Goal: Check status: Check status

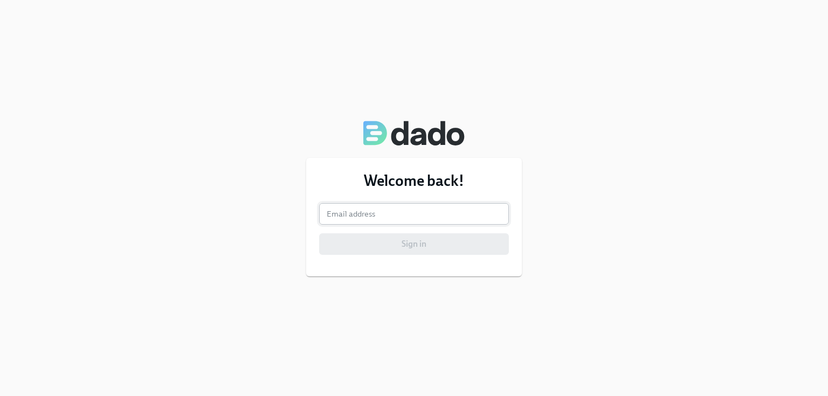
click at [350, 213] on input "email" at bounding box center [414, 214] width 190 height 22
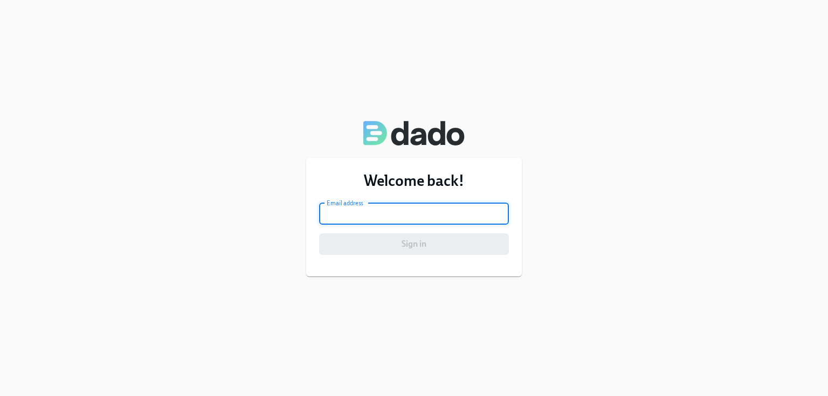
type input "xtine1206@verizon.net"
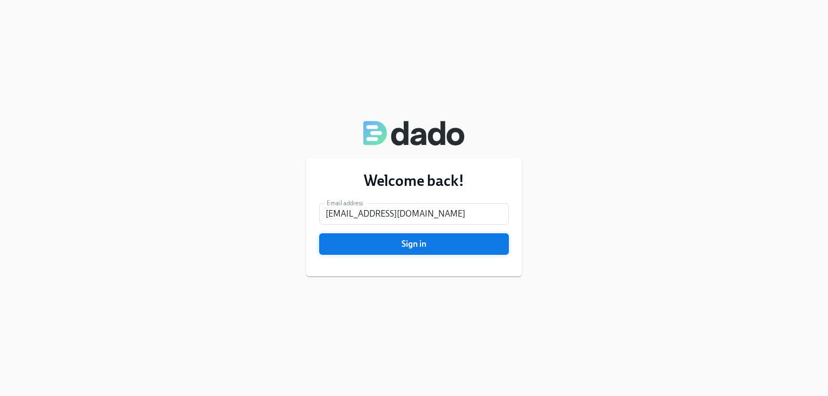
click at [386, 246] on span "Sign in" at bounding box center [414, 244] width 175 height 11
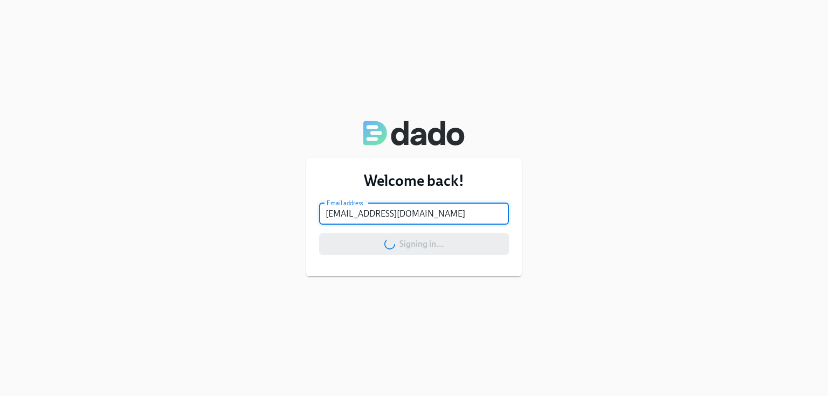
drag, startPoint x: 421, startPoint y: 211, endPoint x: 261, endPoint y: 216, distance: 159.6
click at [261, 216] on div "Welcome back! Email address xtine1206@verizon.net Email address Signing in..." at bounding box center [414, 198] width 828 height 396
type input "[PERSON_NAME][EMAIL_ADDRESS][PERSON_NAME][DOMAIN_NAME]"
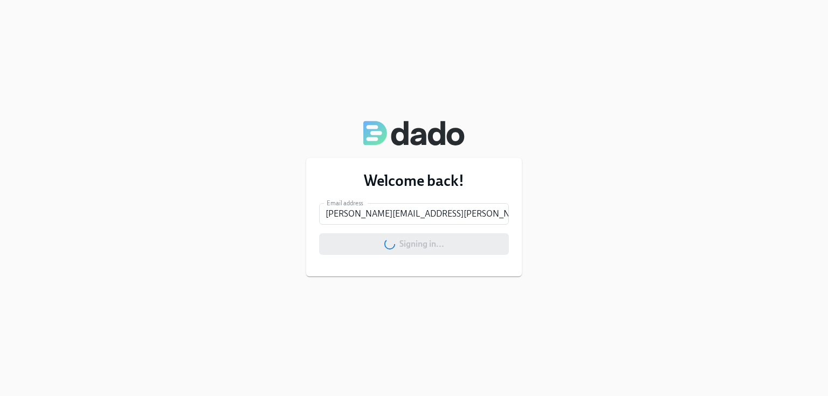
click at [408, 246] on div "Signing in..." at bounding box center [414, 244] width 190 height 22
click at [345, 213] on input "email" at bounding box center [414, 214] width 190 height 22
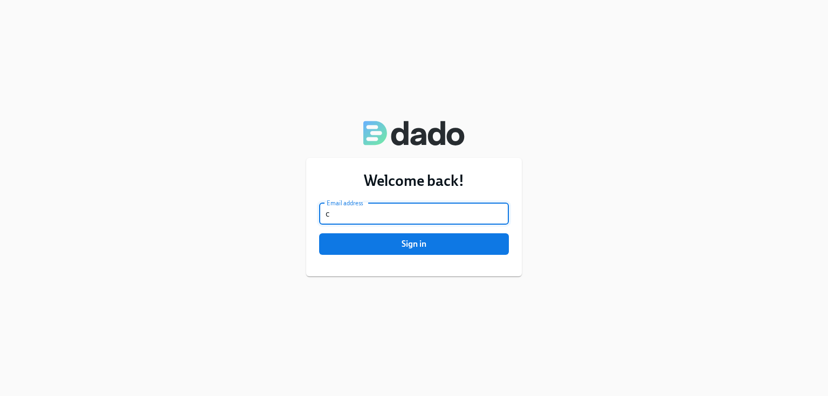
type input "christine.cardamone@aspendental.com"
click at [408, 248] on span "Sign in" at bounding box center [414, 244] width 175 height 11
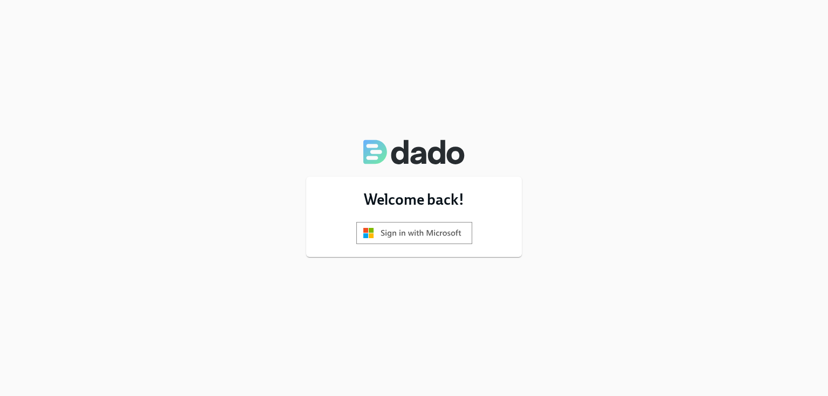
click at [407, 228] on img at bounding box center [414, 233] width 116 height 22
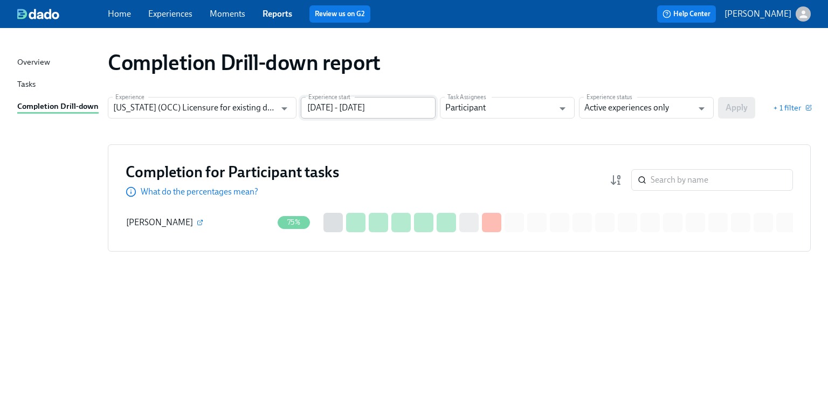
click at [391, 111] on input "06/30/2024 - 12/31/2024" at bounding box center [368, 108] width 135 height 22
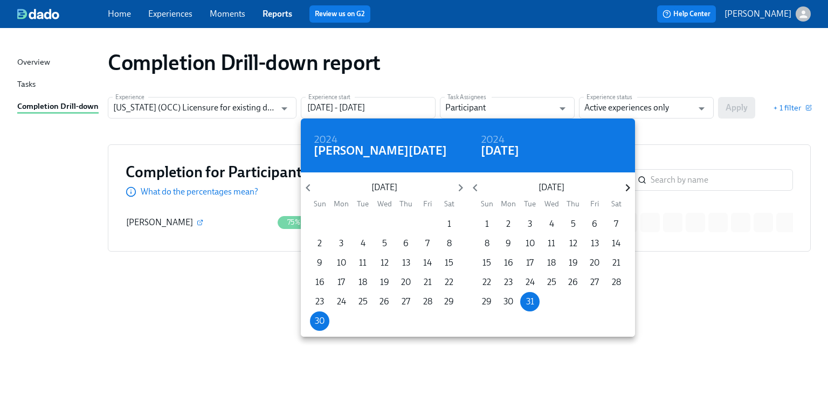
click at [627, 186] on icon "button" at bounding box center [627, 188] width 4 height 8
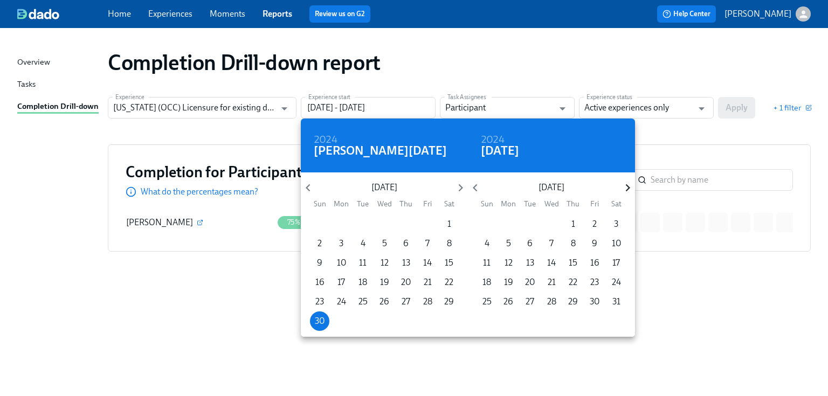
click at [627, 186] on icon "button" at bounding box center [627, 188] width 4 height 8
click at [487, 317] on p "31" at bounding box center [487, 321] width 8 height 12
type input "06/30/2024 - 08/31/2025"
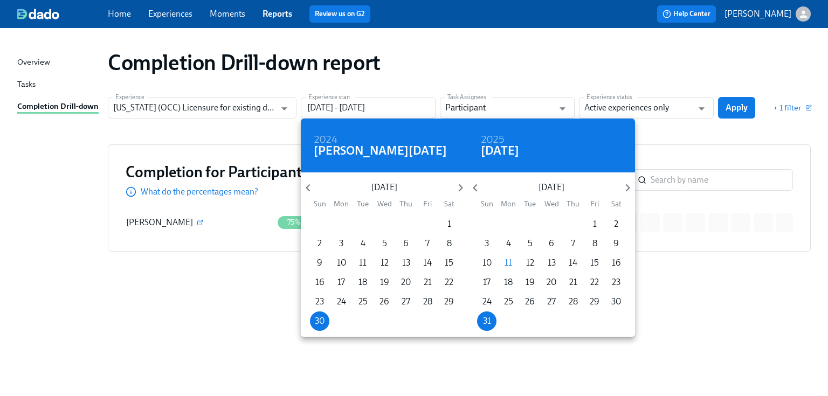
drag, startPoint x: 672, startPoint y: 129, endPoint x: 683, endPoint y: 121, distance: 13.5
click at [672, 132] on div at bounding box center [414, 198] width 828 height 396
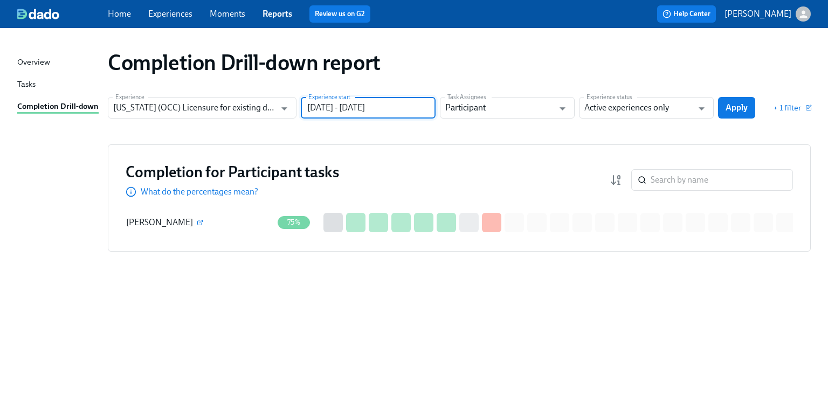
click at [746, 98] on button "Apply" at bounding box center [736, 108] width 37 height 22
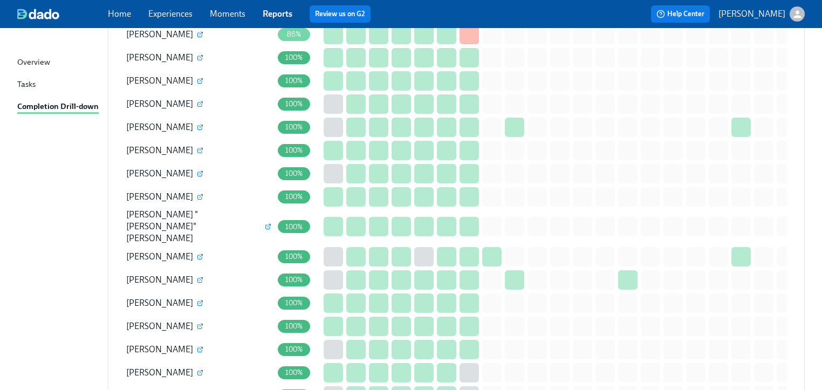
scroll to position [1078, 0]
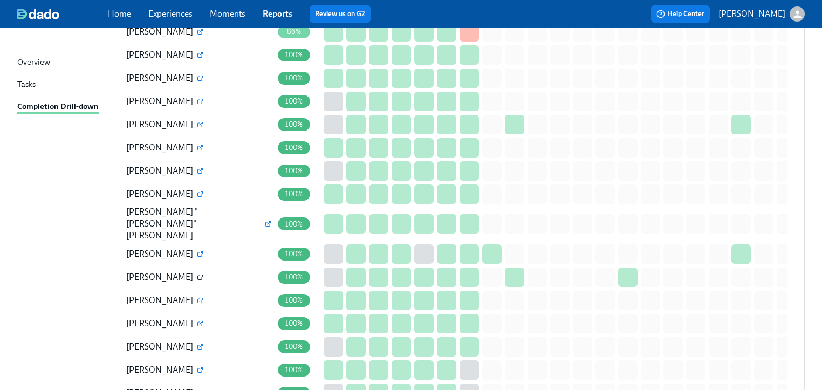
click at [199, 274] on icon "button" at bounding box center [200, 275] width 3 height 3
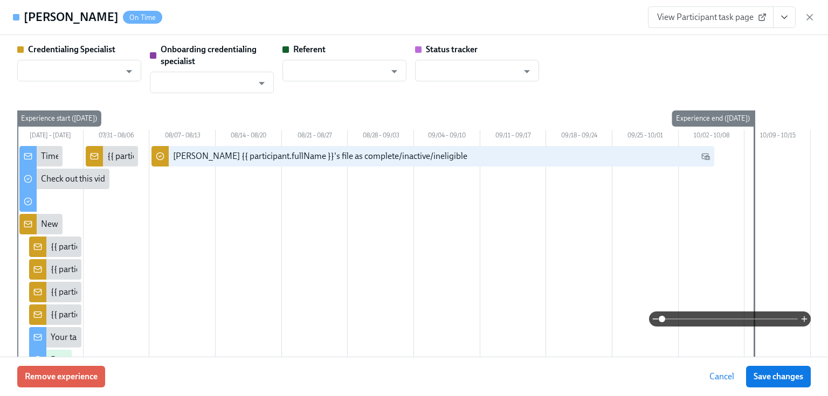
type input "[PERSON_NAME]"
type input "Gregory Trone"
type input "Dado Customer Support"
click at [778, 15] on button "View task page" at bounding box center [784, 17] width 23 height 22
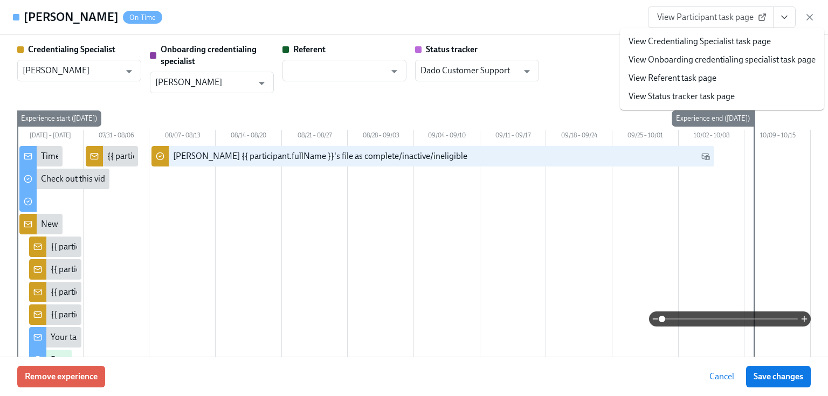
click at [674, 43] on link "View Credentialing Specialist task page" at bounding box center [700, 42] width 142 height 12
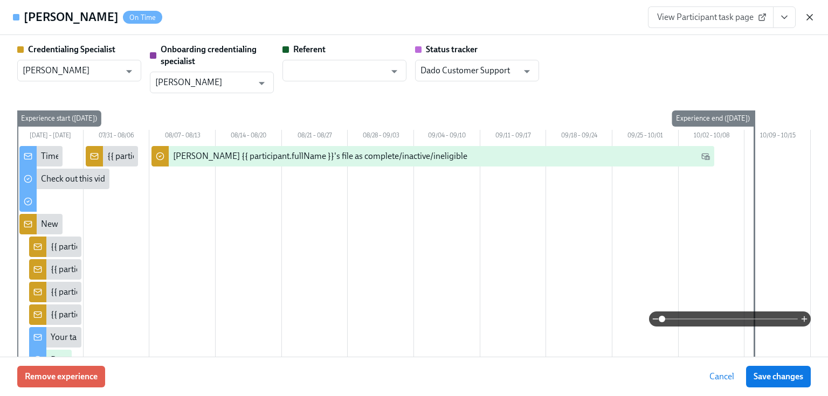
click at [809, 14] on icon "button" at bounding box center [809, 17] width 11 height 11
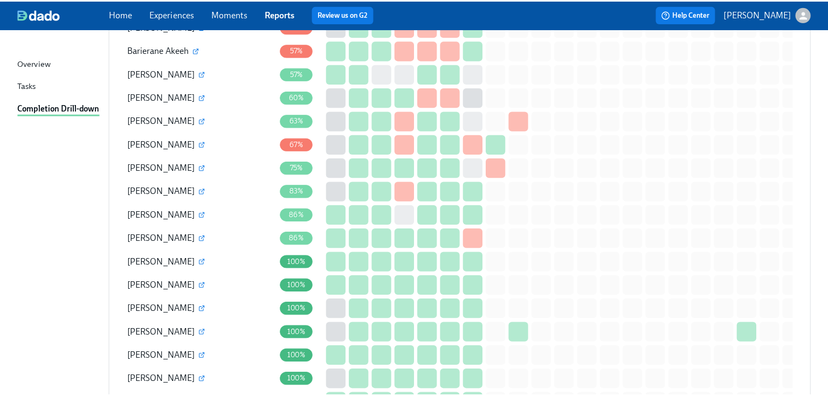
scroll to position [863, 0]
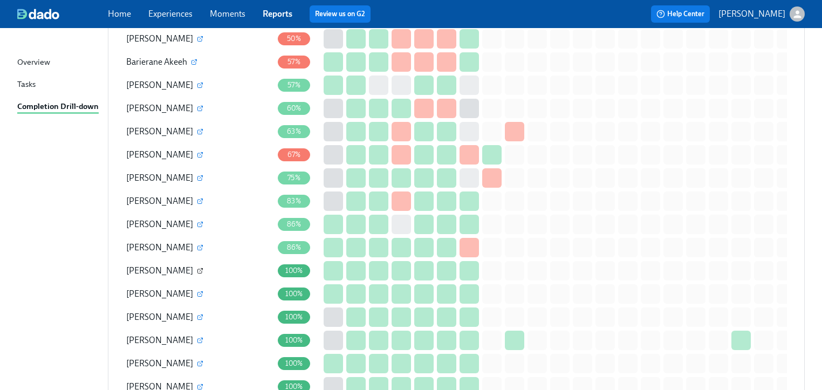
click at [197, 267] on icon "button" at bounding box center [200, 270] width 6 height 6
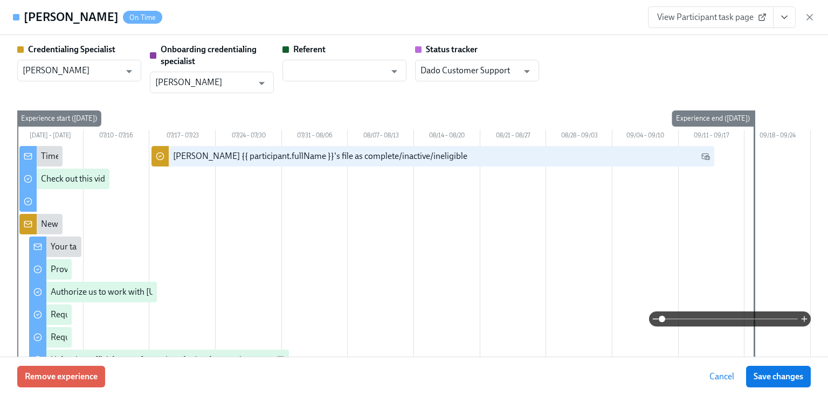
click at [780, 20] on icon "View task page" at bounding box center [784, 17] width 11 height 11
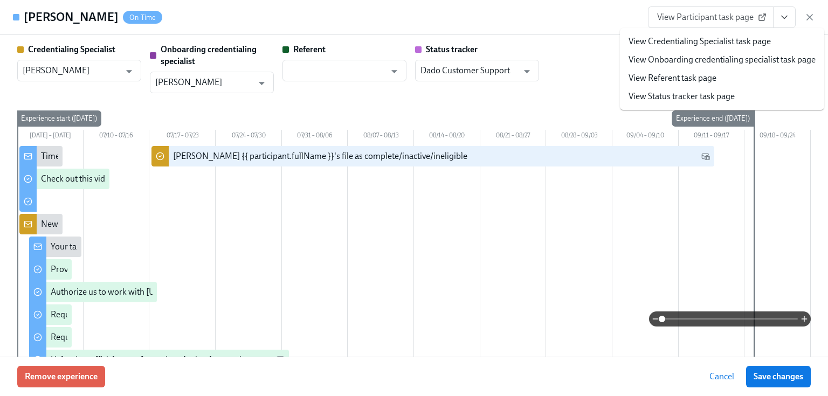
click at [705, 17] on span "View Participant task page" at bounding box center [710, 17] width 107 height 11
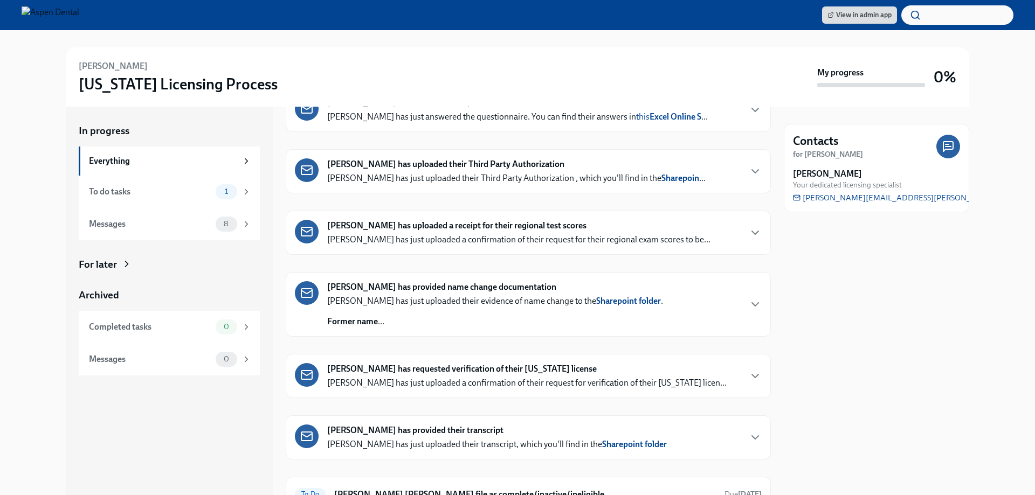
scroll to position [254, 0]
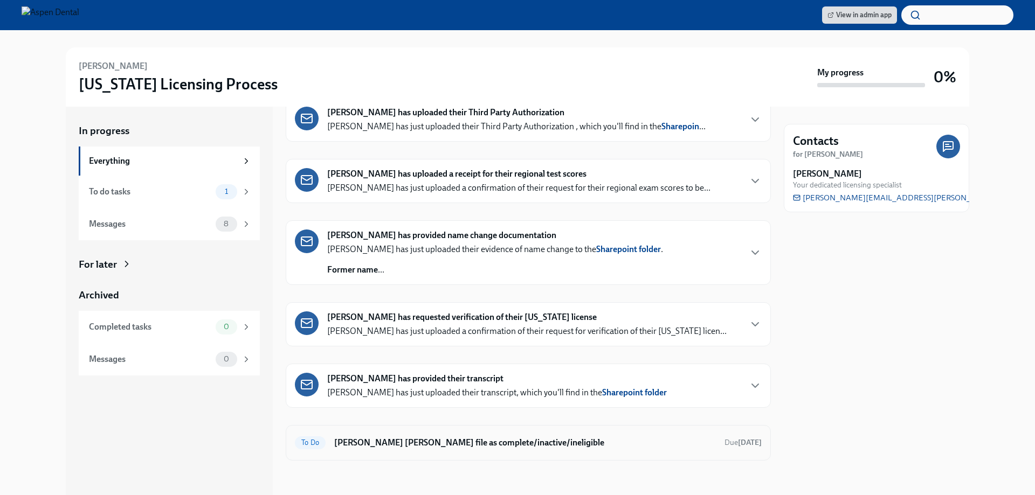
click at [408, 446] on h6 "Mark Camila Harvey's file as complete/inactive/ineligible" at bounding box center [525, 443] width 382 height 12
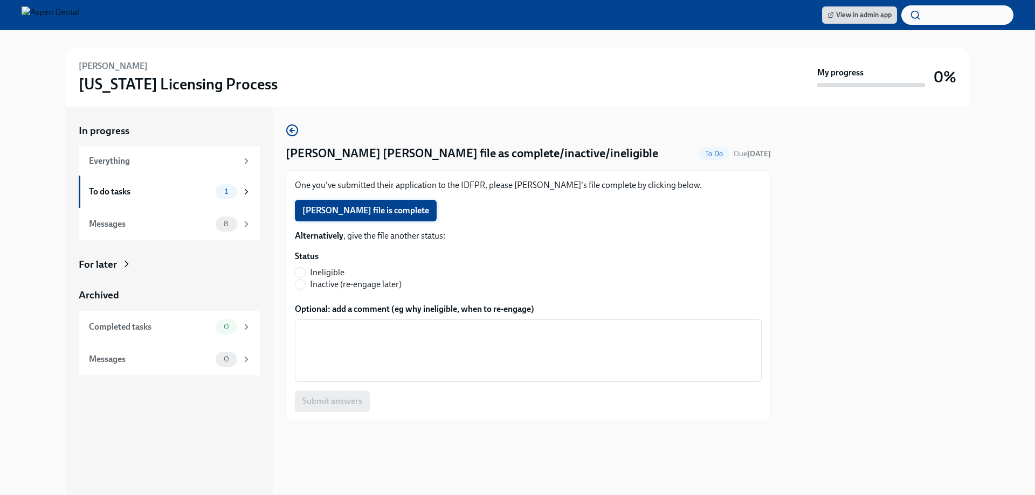
click at [353, 210] on span "Camila Harvey's file is complete" at bounding box center [365, 210] width 127 height 11
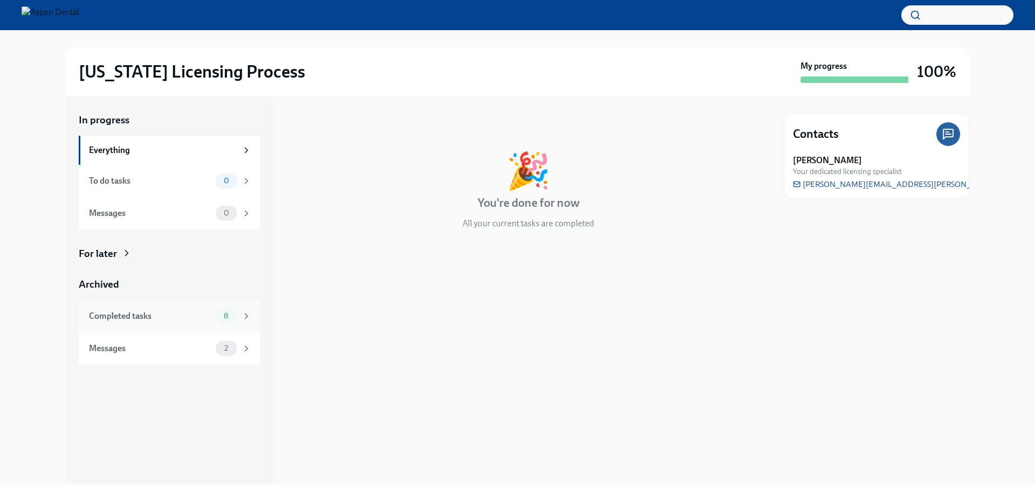
click at [104, 322] on div "Completed tasks" at bounding box center [150, 317] width 122 height 12
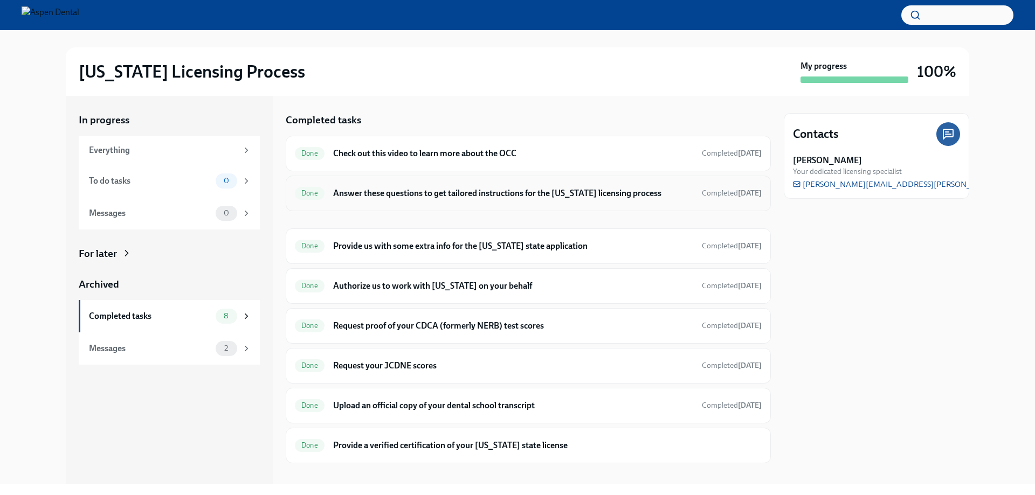
click at [399, 197] on h6 "Answer these questions to get tailored instructions for the [US_STATE] licensin…" at bounding box center [513, 194] width 360 height 12
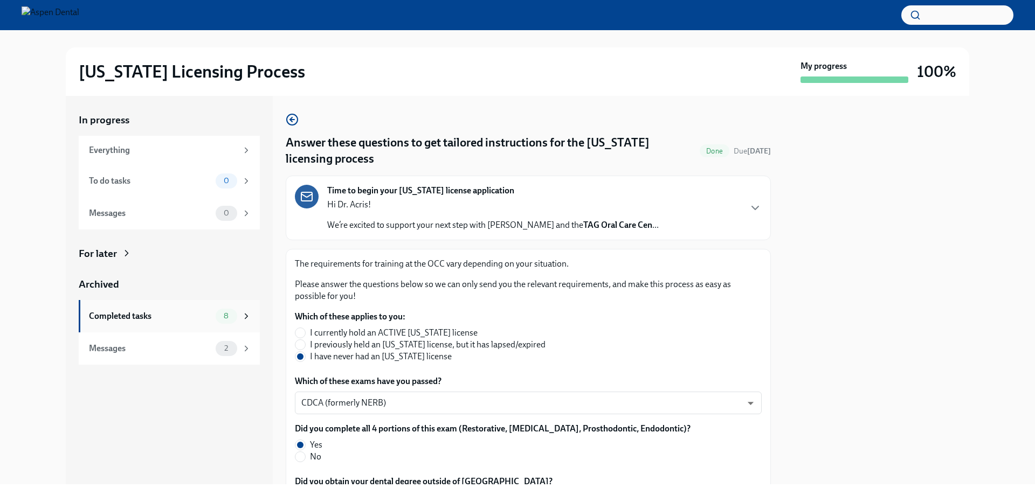
click at [115, 314] on div "Completed tasks" at bounding box center [150, 317] width 122 height 12
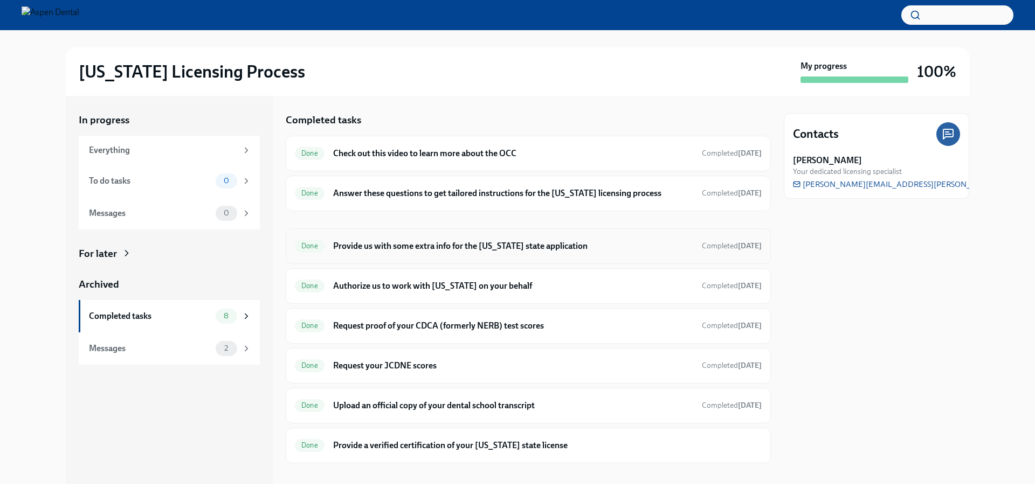
click at [423, 247] on h6 "Provide us with some extra info for the [US_STATE] state application" at bounding box center [513, 246] width 360 height 12
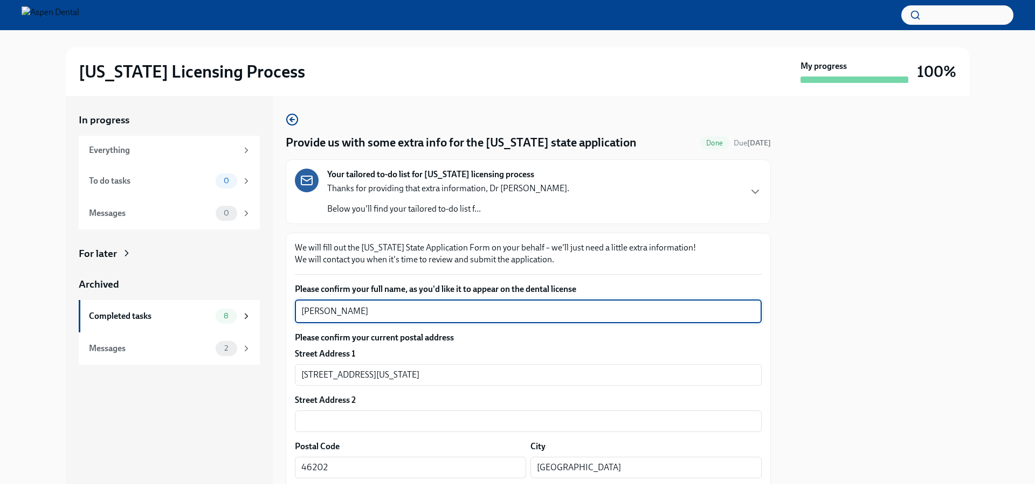
drag, startPoint x: 354, startPoint y: 313, endPoint x: 274, endPoint y: 312, distance: 79.3
click at [274, 312] on div "In progress Everything To do tasks 0 Messages 0 For later Archived Completed ta…" at bounding box center [518, 290] width 904 height 389
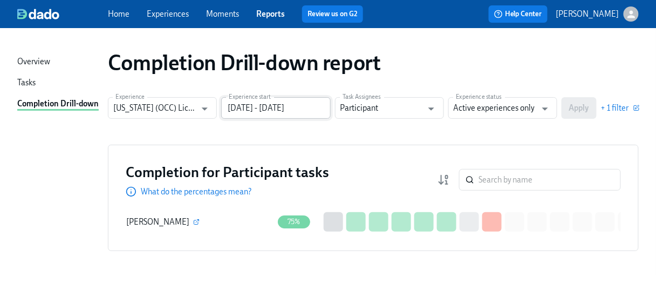
click at [325, 109] on input "[DATE] - [DATE]" at bounding box center [275, 108] width 109 height 22
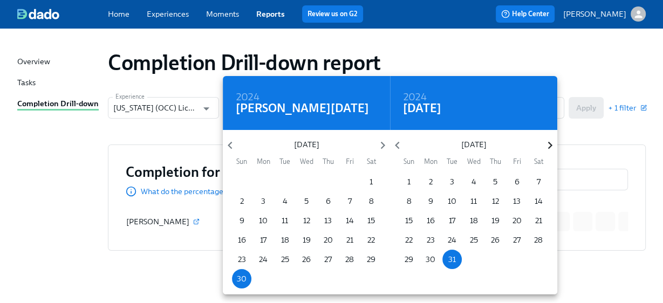
click at [548, 144] on icon "button" at bounding box center [549, 145] width 15 height 15
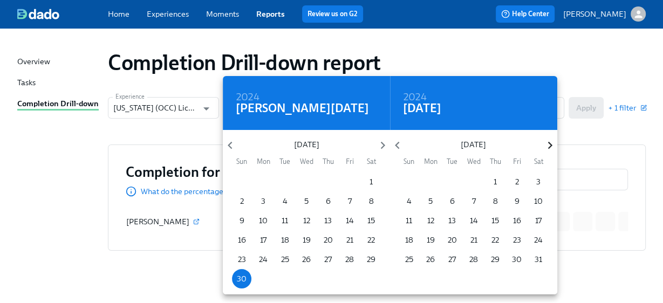
click at [548, 144] on icon "button" at bounding box center [549, 145] width 15 height 15
click at [494, 257] on p "31" at bounding box center [495, 259] width 8 height 11
type input "06/30/2024 - 07/31/2025"
click at [595, 124] on div at bounding box center [331, 151] width 663 height 303
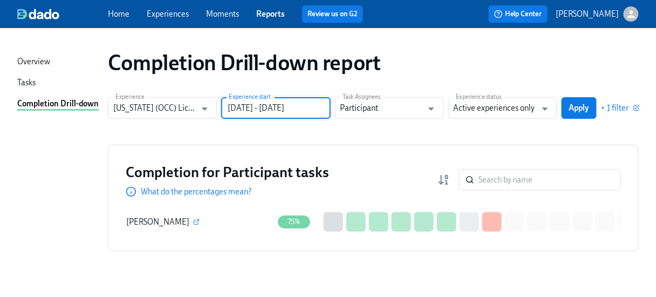
click at [587, 109] on span "Apply" at bounding box center [579, 107] width 20 height 11
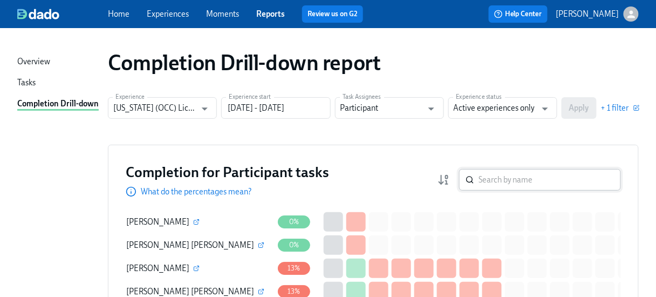
click at [508, 186] on input "search" at bounding box center [549, 180] width 142 height 22
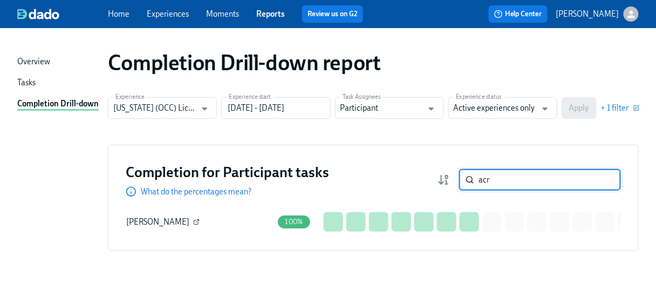
type input "acr"
click at [191, 219] on button "button" at bounding box center [196, 222] width 10 height 10
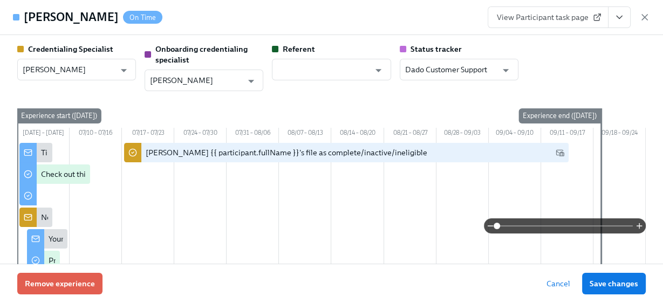
type input "[PERSON_NAME]"
type input "Gregory Trone"
type input "Dado Customer Support"
click at [548, 17] on span "View Participant task page" at bounding box center [548, 17] width 102 height 11
click at [645, 18] on icon "button" at bounding box center [644, 17] width 5 height 5
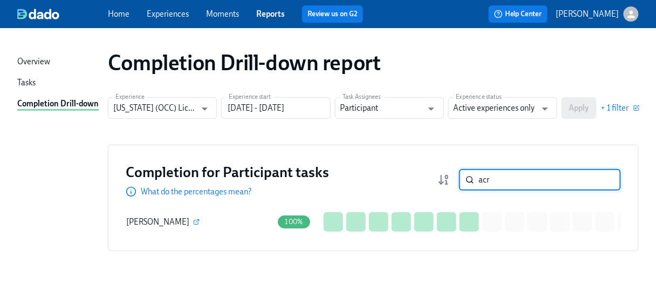
drag, startPoint x: 503, startPoint y: 182, endPoint x: 461, endPoint y: 179, distance: 42.2
click at [461, 179] on div "acr ​" at bounding box center [528, 180] width 183 height 22
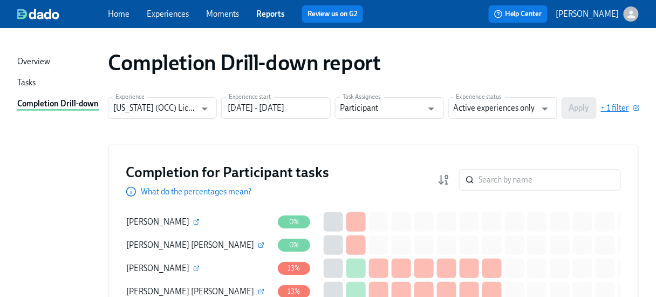
click at [624, 109] on span "+ 1 filter" at bounding box center [620, 107] width 38 height 11
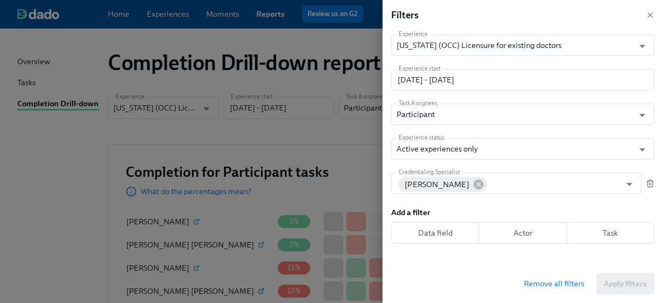
click at [142, 126] on div at bounding box center [331, 151] width 663 height 303
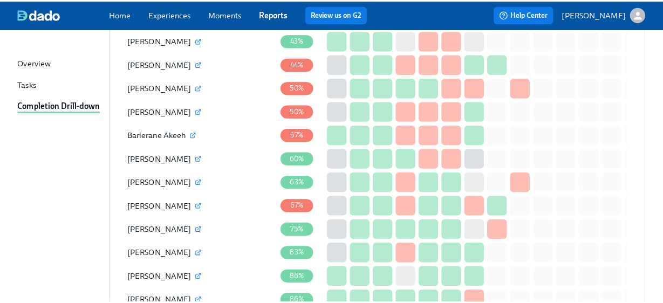
scroll to position [776, 0]
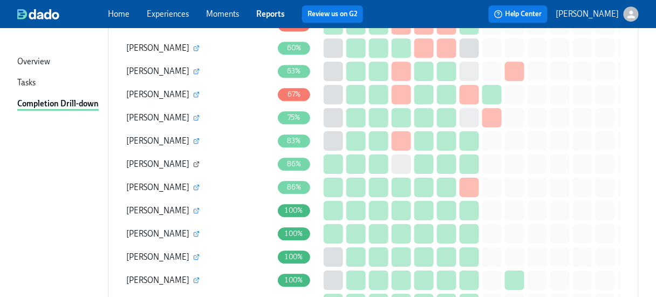
click at [193, 163] on icon "button" at bounding box center [196, 164] width 6 height 6
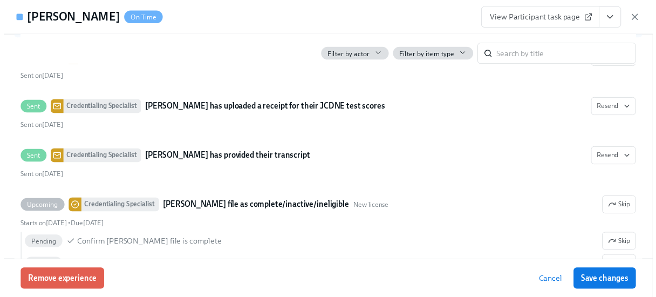
scroll to position [2058, 0]
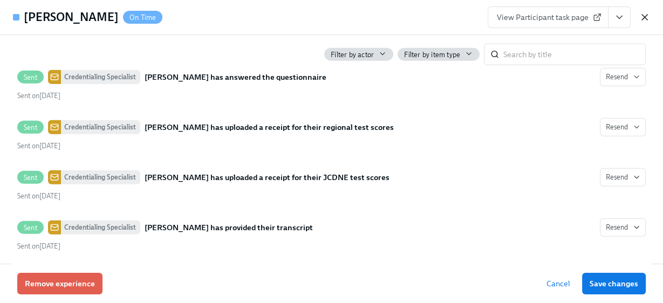
click at [646, 17] on icon "button" at bounding box center [644, 17] width 11 height 11
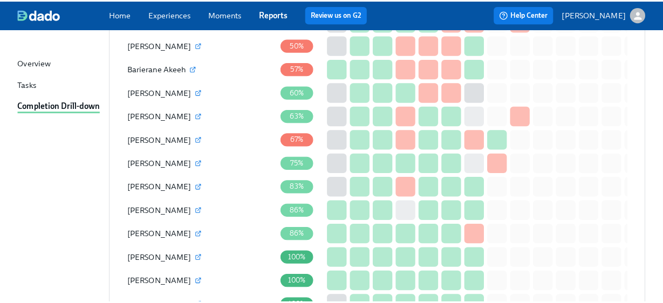
scroll to position [733, 0]
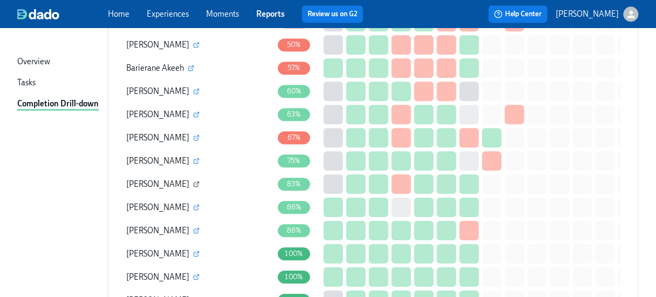
click at [196, 183] on icon "button" at bounding box center [197, 182] width 3 height 3
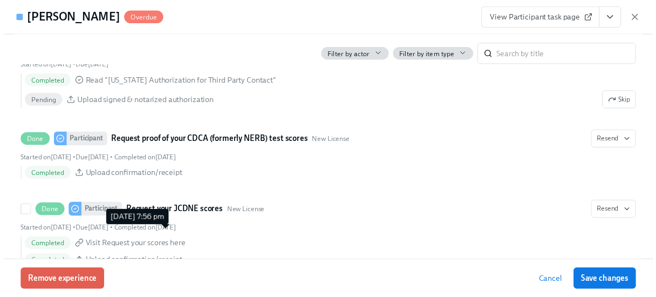
scroll to position [1553, 0]
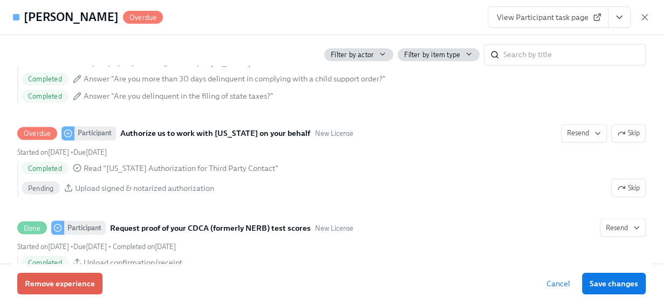
click at [641, 10] on div "View Participant task page" at bounding box center [568, 17] width 162 height 22
click at [640, 17] on icon "button" at bounding box center [644, 17] width 11 height 11
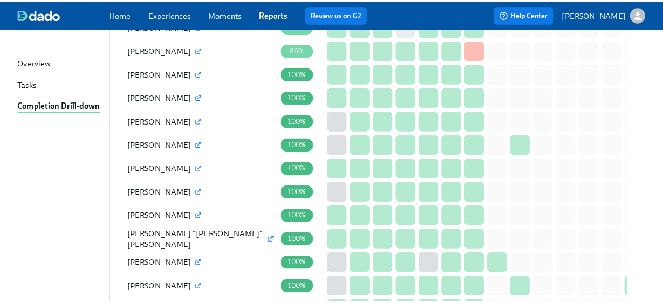
scroll to position [863, 0]
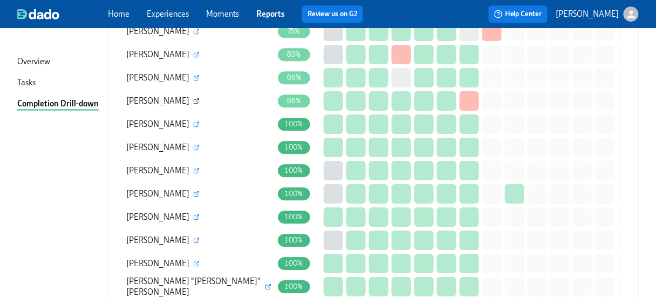
click at [194, 101] on icon "button" at bounding box center [196, 101] width 4 height 4
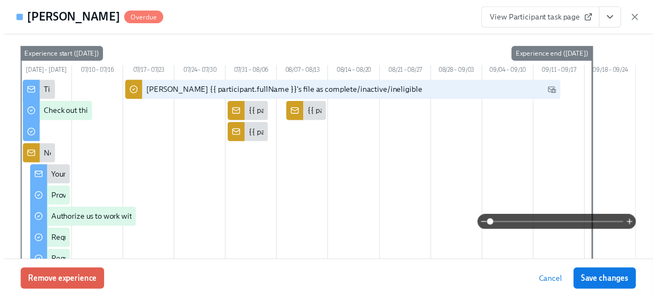
scroll to position [43, 0]
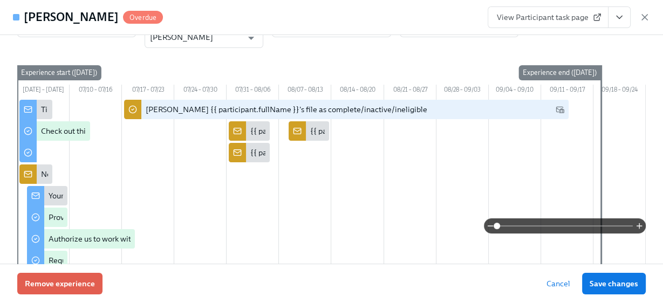
click at [526, 19] on span "View Participant task page" at bounding box center [548, 17] width 102 height 11
click at [639, 17] on icon "button" at bounding box center [644, 17] width 11 height 11
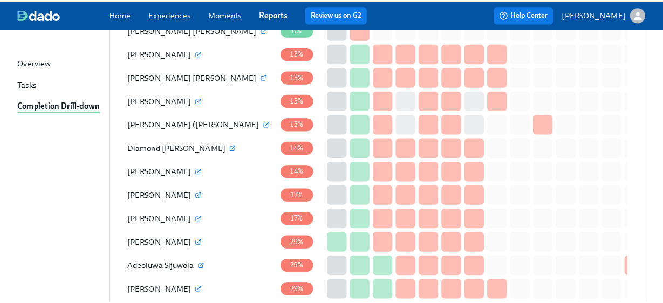
scroll to position [0, 0]
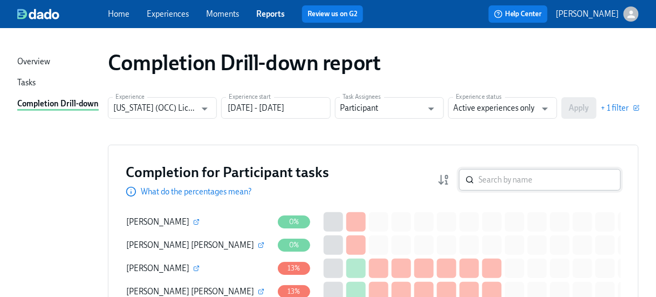
click at [494, 173] on input "search" at bounding box center [549, 180] width 142 height 22
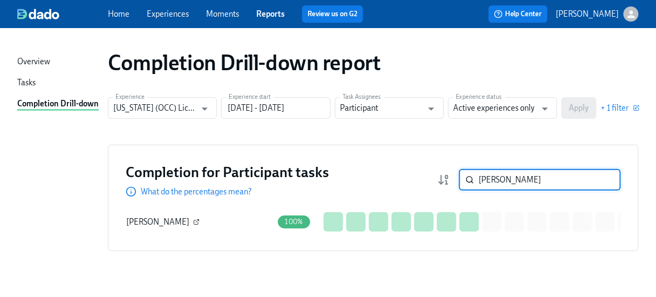
type input "mann"
click at [199, 221] on icon "button" at bounding box center [196, 221] width 6 height 6
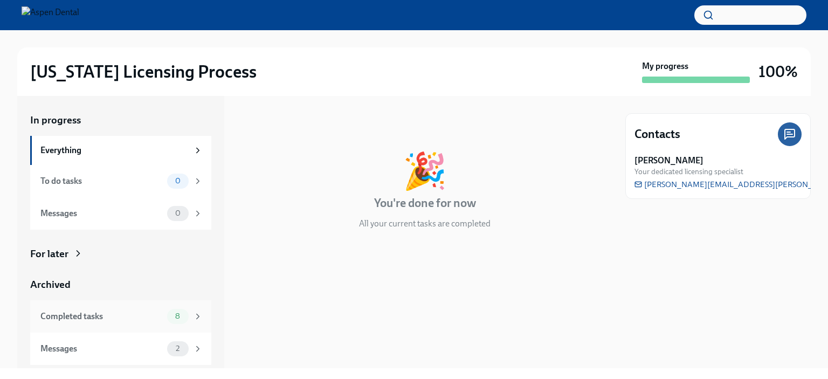
click at [71, 319] on div "Completed tasks" at bounding box center [101, 317] width 122 height 12
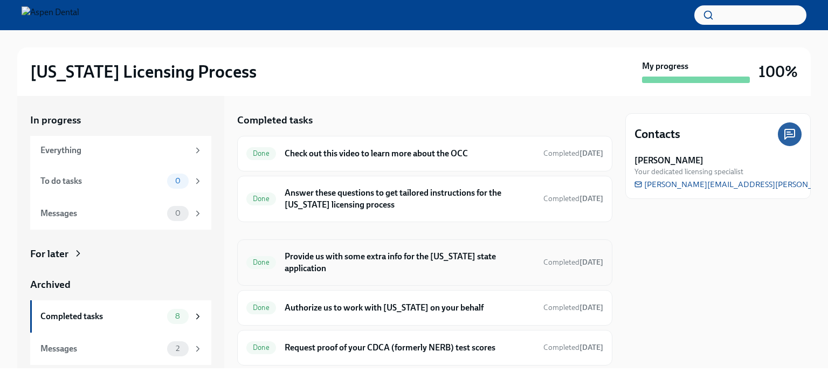
click at [368, 263] on div "Done Provide us with some extra info for the [US_STATE] state application Compl…" at bounding box center [424, 263] width 357 height 28
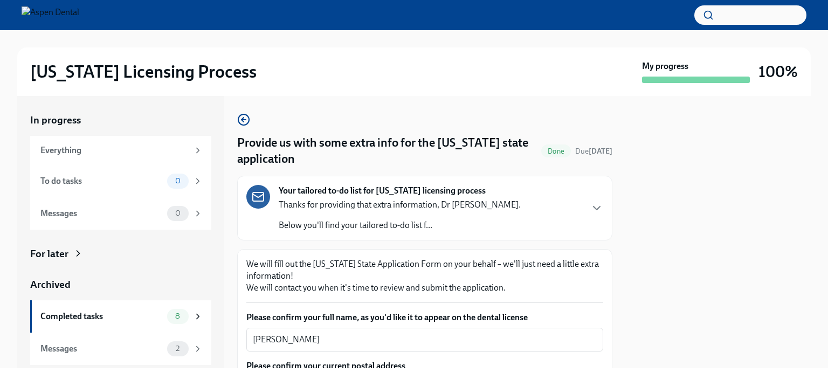
scroll to position [108, 0]
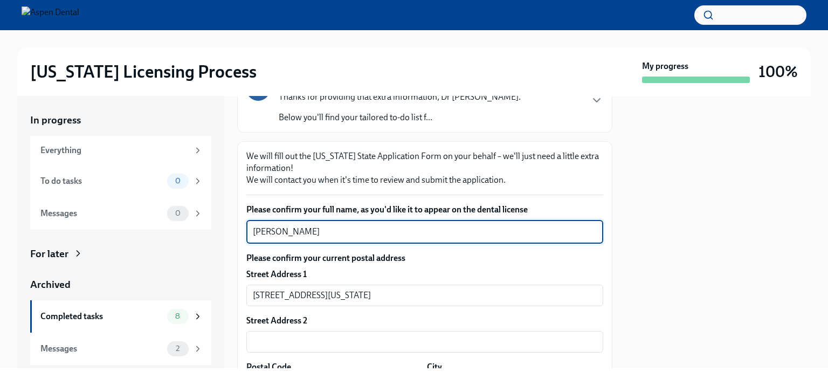
drag, startPoint x: 303, startPoint y: 233, endPoint x: 197, endPoint y: 230, distance: 105.7
click at [197, 230] on div "In progress Everything To do tasks 0 Messages 0 For later Archived Completed ta…" at bounding box center [414, 232] width 794 height 272
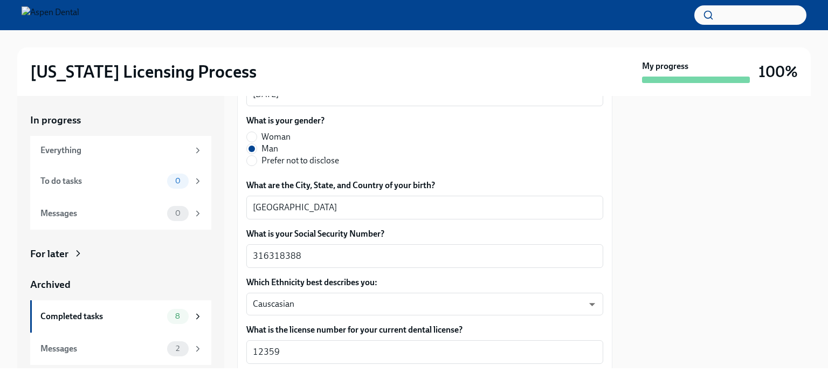
scroll to position [485, 0]
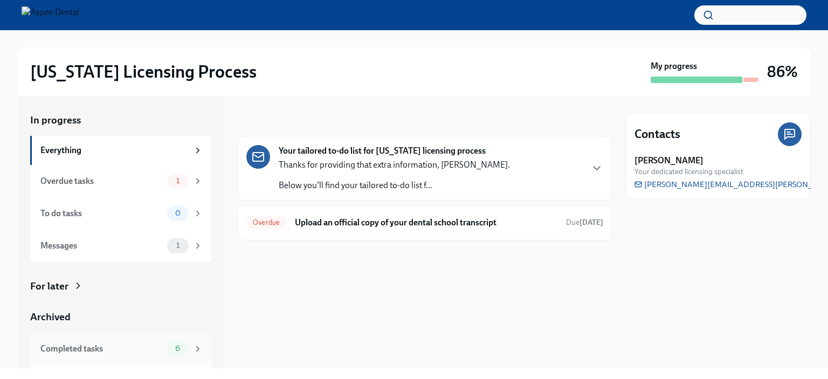
click at [82, 353] on div "Completed tasks" at bounding box center [101, 349] width 122 height 12
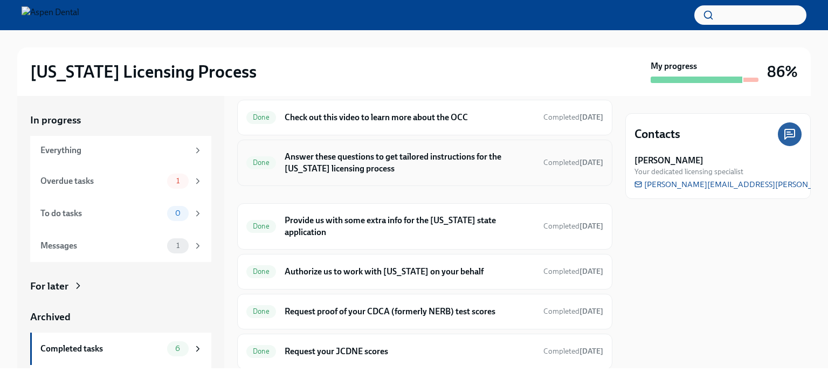
scroll to position [59, 0]
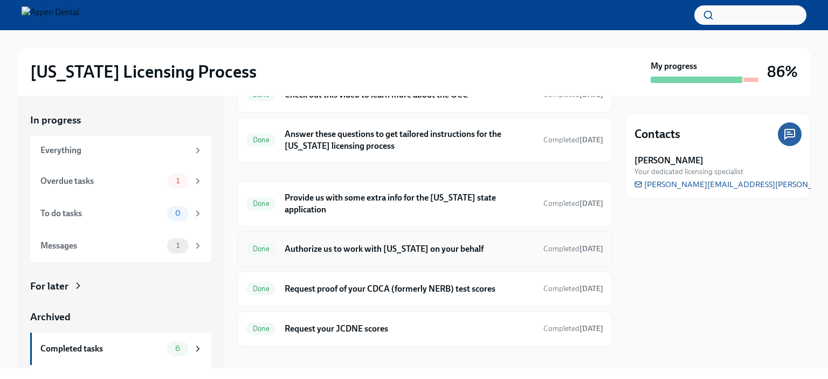
click at [438, 243] on h6 "Authorize us to work with [US_STATE] on your behalf" at bounding box center [410, 249] width 250 height 12
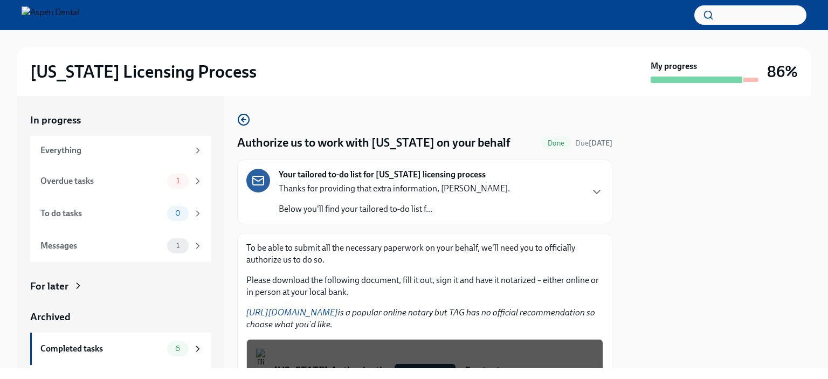
scroll to position [161, 0]
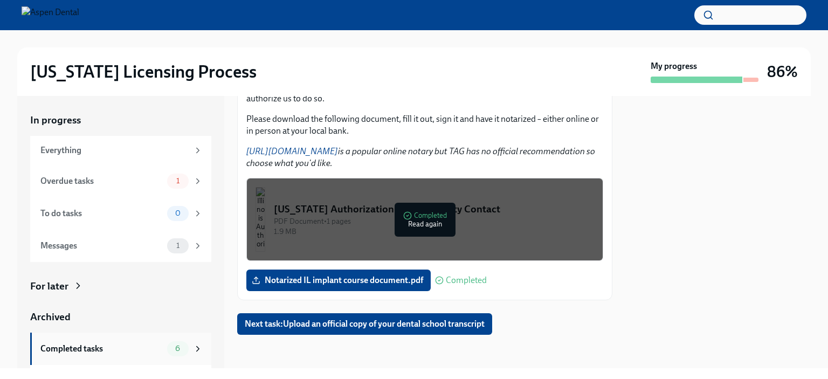
click at [88, 353] on div "Completed tasks" at bounding box center [101, 349] width 122 height 12
